Goal: Navigation & Orientation: Find specific page/section

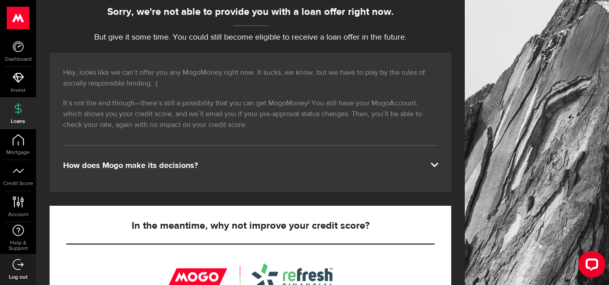
scroll to position [52, 0]
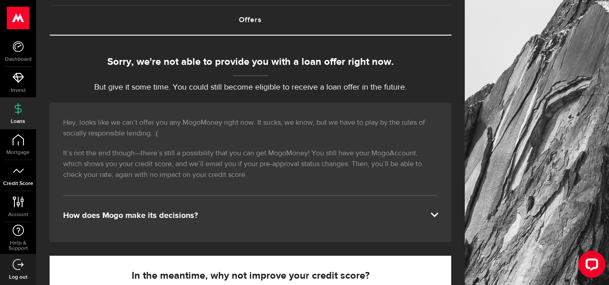
click at [27, 178] on link "Credit Score" at bounding box center [18, 175] width 36 height 31
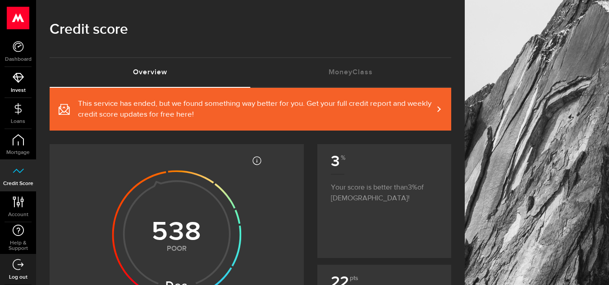
click at [19, 90] on span "Invest" at bounding box center [18, 90] width 36 height 5
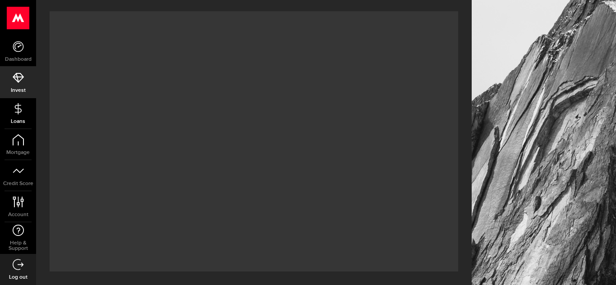
click at [23, 107] on icon at bounding box center [18, 108] width 11 height 11
